Goal: Task Accomplishment & Management: Manage account settings

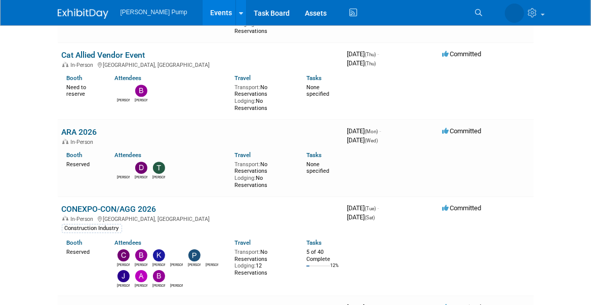
scroll to position [1165, 0]
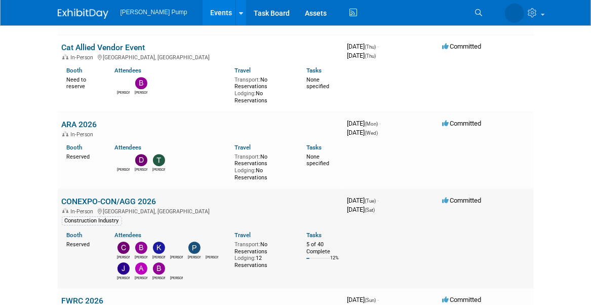
click at [124, 197] on link "CONEXPO-CON/AGG 2026" at bounding box center [109, 202] width 95 height 10
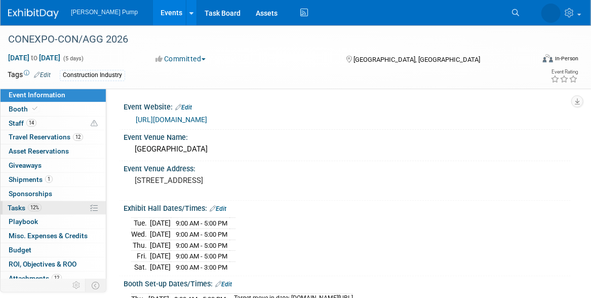
click at [15, 206] on span "Tasks 12%" at bounding box center [25, 208] width 34 height 8
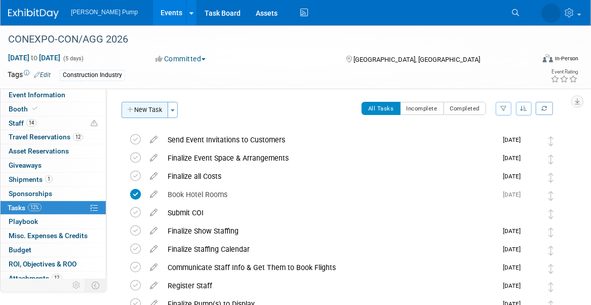
click at [145, 110] on button "New Task" at bounding box center [145, 110] width 47 height 16
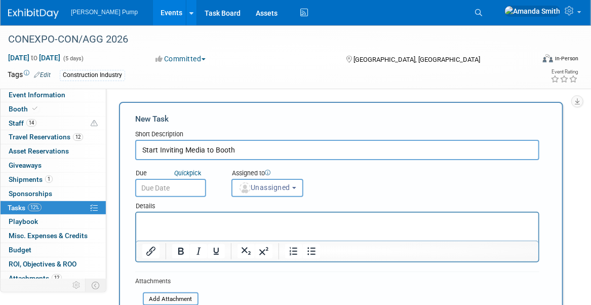
type input "Start Inviting Media to Booth"
click at [180, 187] on input "text" at bounding box center [170, 188] width 71 height 18
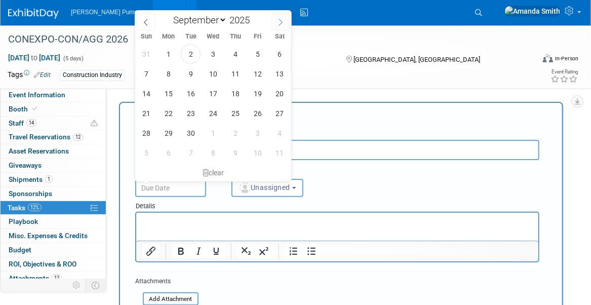
click at [278, 24] on icon at bounding box center [280, 22] width 7 height 7
select select "11"
click at [278, 24] on icon at bounding box center [280, 22] width 7 height 7
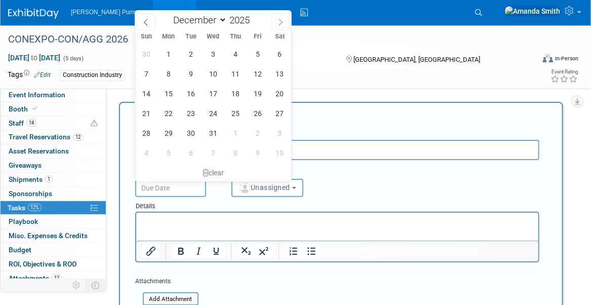
type input "2026"
select select "0"
click at [168, 91] on span "12" at bounding box center [169, 94] width 20 height 20
type input "Jan 12, 2026"
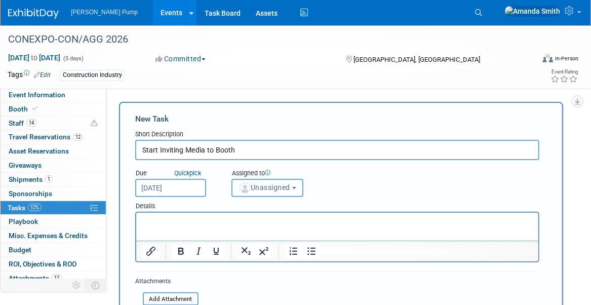
click at [283, 187] on span "Unassigned" at bounding box center [265, 187] width 52 height 8
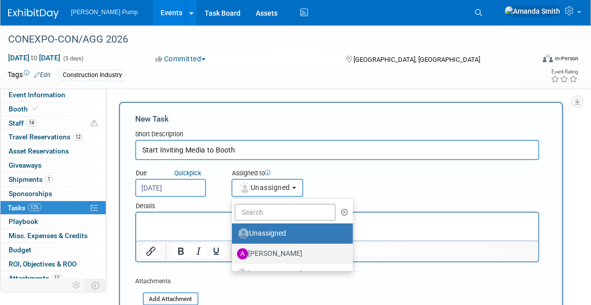
scroll to position [51, 0]
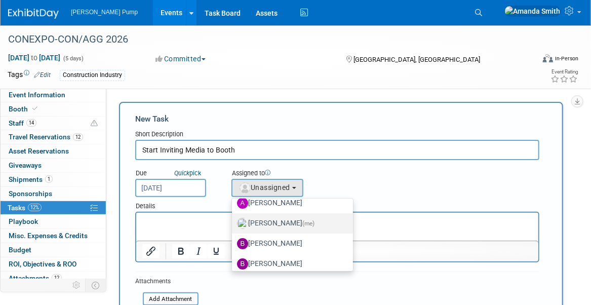
click at [284, 224] on label "Amanda Smith (me)" at bounding box center [290, 223] width 106 height 16
click at [233, 224] on input "Amanda Smith (me)" at bounding box center [230, 222] width 7 height 7
select select "498b8e7a-004b-40fd-bfca-d11e74525cf6"
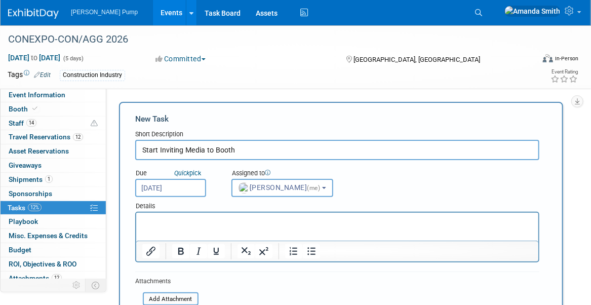
click at [382, 190] on div "Due Quick pick Jan 12, 2026 Assigned to <img src="https://www.exhibitday.com/Im…" at bounding box center [337, 178] width 419 height 37
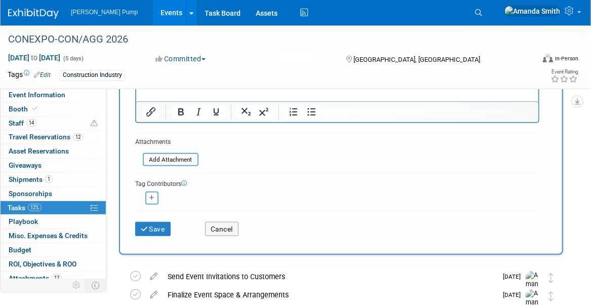
scroll to position [152, 0]
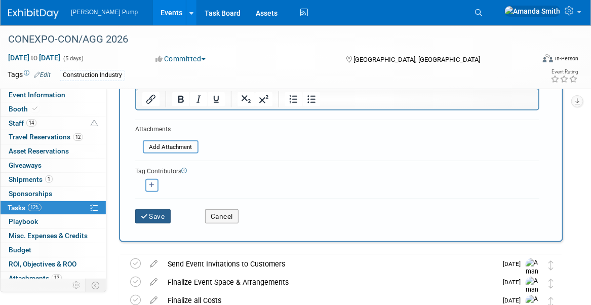
click at [160, 213] on button "Save" at bounding box center [152, 216] width 35 height 14
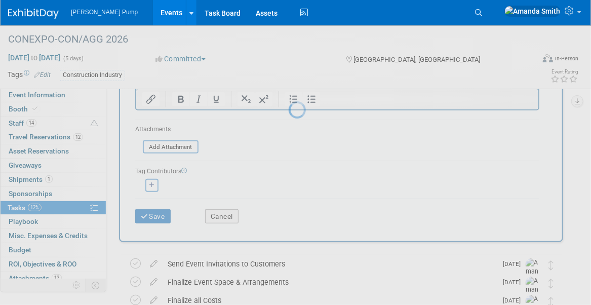
scroll to position [12, 0]
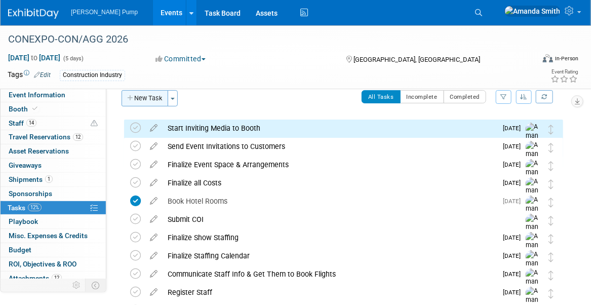
click at [142, 96] on button "New Task" at bounding box center [145, 98] width 47 height 16
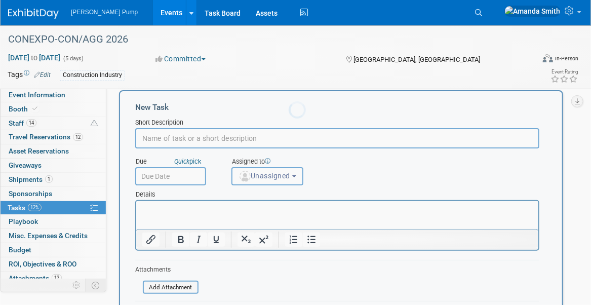
scroll to position [0, 0]
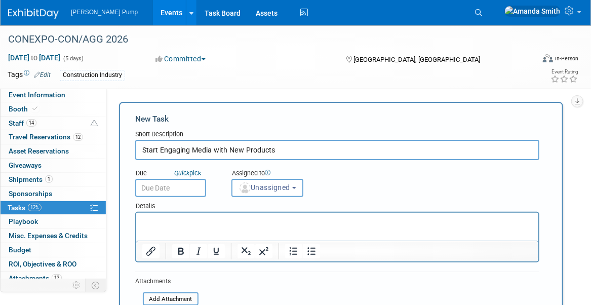
type input "Start Engaging Media with New Products"
click at [180, 187] on input "text" at bounding box center [170, 188] width 71 height 18
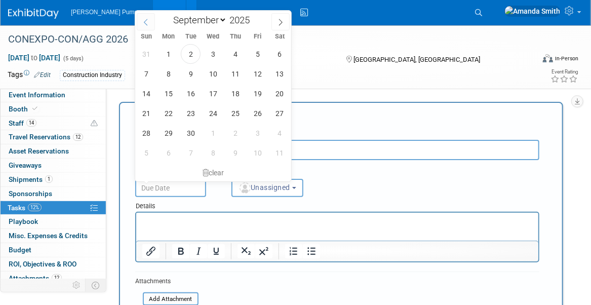
click at [148, 22] on icon at bounding box center [145, 22] width 7 height 7
click at [282, 19] on icon at bounding box center [280, 22] width 7 height 7
select select "10"
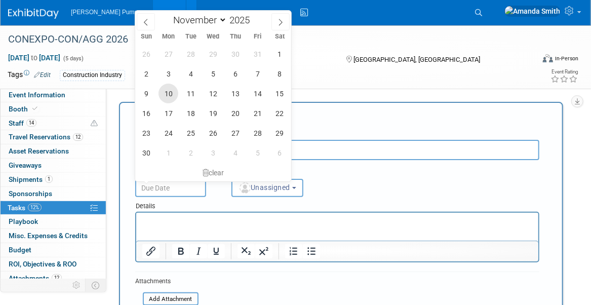
click at [164, 93] on span "10" at bounding box center [169, 94] width 20 height 20
type input "Nov 10, 2025"
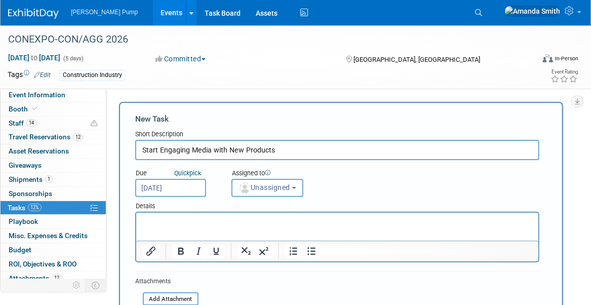
click at [252, 187] on span "Unassigned" at bounding box center [265, 187] width 52 height 8
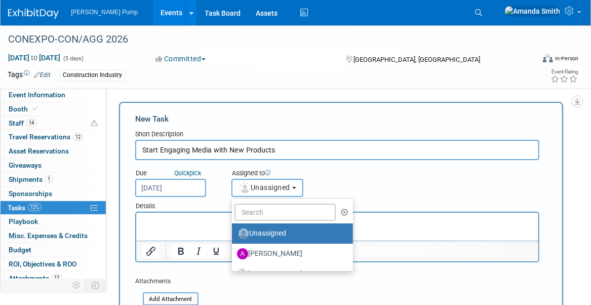
scroll to position [51, 0]
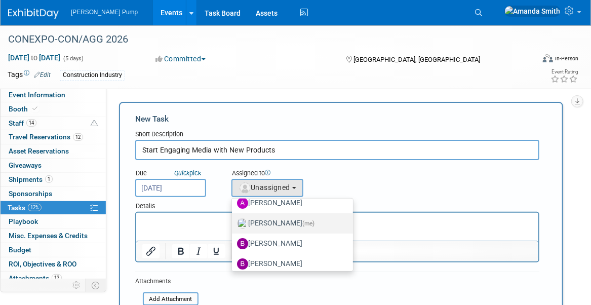
click at [273, 223] on label "Amanda Smith (me)" at bounding box center [290, 223] width 106 height 16
click at [233, 223] on input "Amanda Smith (me)" at bounding box center [230, 222] width 7 height 7
select select "498b8e7a-004b-40fd-bfca-d11e74525cf6"
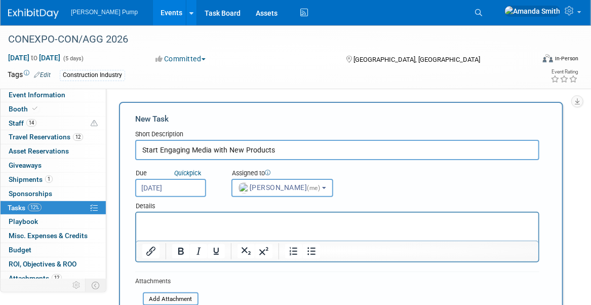
click at [284, 285] on form "New Task Short Description Start Engaging Media with New Products Due Quick pic…" at bounding box center [341, 247] width 412 height 269
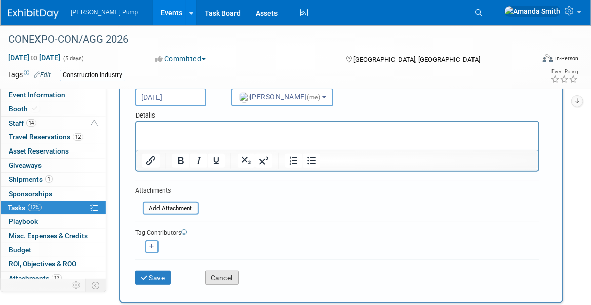
scroll to position [101, 0]
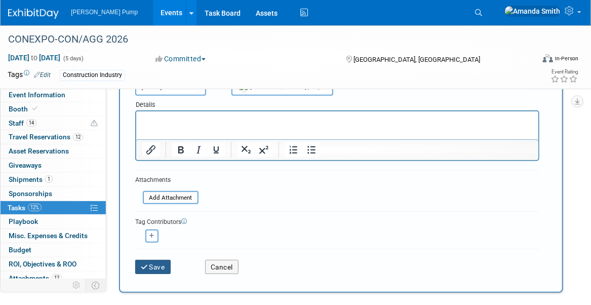
click at [156, 263] on button "Save" at bounding box center [152, 267] width 35 height 14
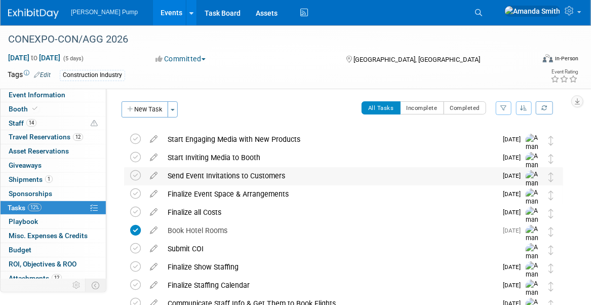
scroll to position [0, 0]
click at [153, 11] on link "Events" at bounding box center [171, 12] width 37 height 25
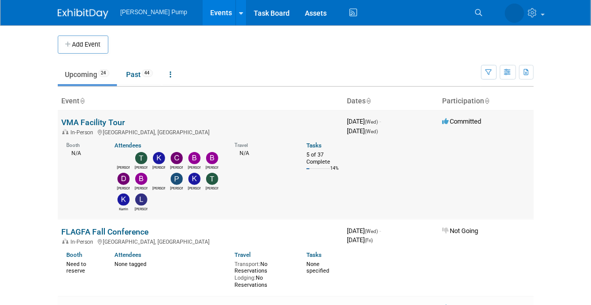
click at [93, 120] on link "VMA Facility Tour" at bounding box center [94, 123] width 64 height 10
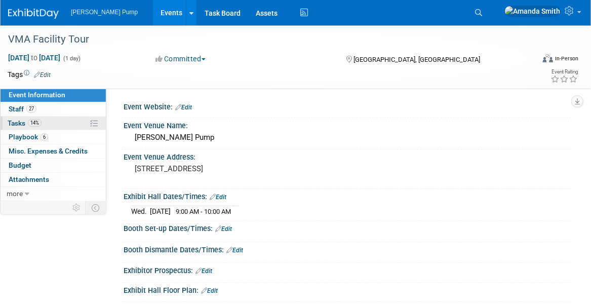
drag, startPoint x: 13, startPoint y: 121, endPoint x: 22, endPoint y: 118, distance: 9.8
click at [14, 121] on span "Tasks 14%" at bounding box center [25, 123] width 34 height 8
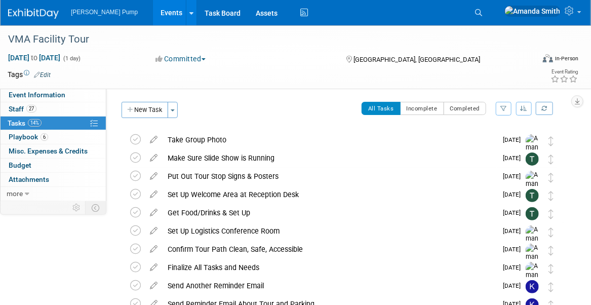
click at [525, 107] on icon "button" at bounding box center [524, 108] width 7 height 6
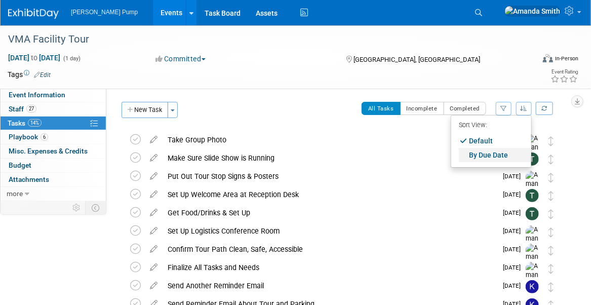
click at [492, 152] on link "By Due Date" at bounding box center [495, 155] width 72 height 14
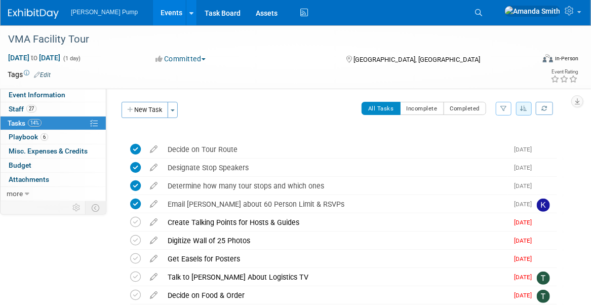
scroll to position [51, 0]
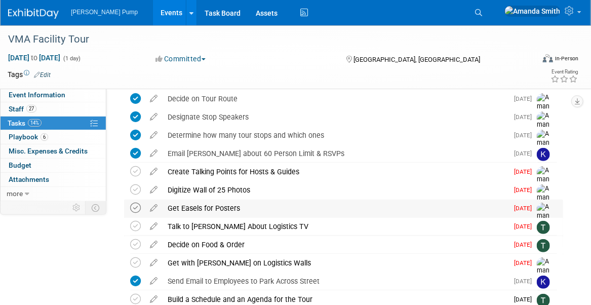
click at [133, 207] on icon at bounding box center [135, 208] width 11 height 11
